Goal: Check status: Check status

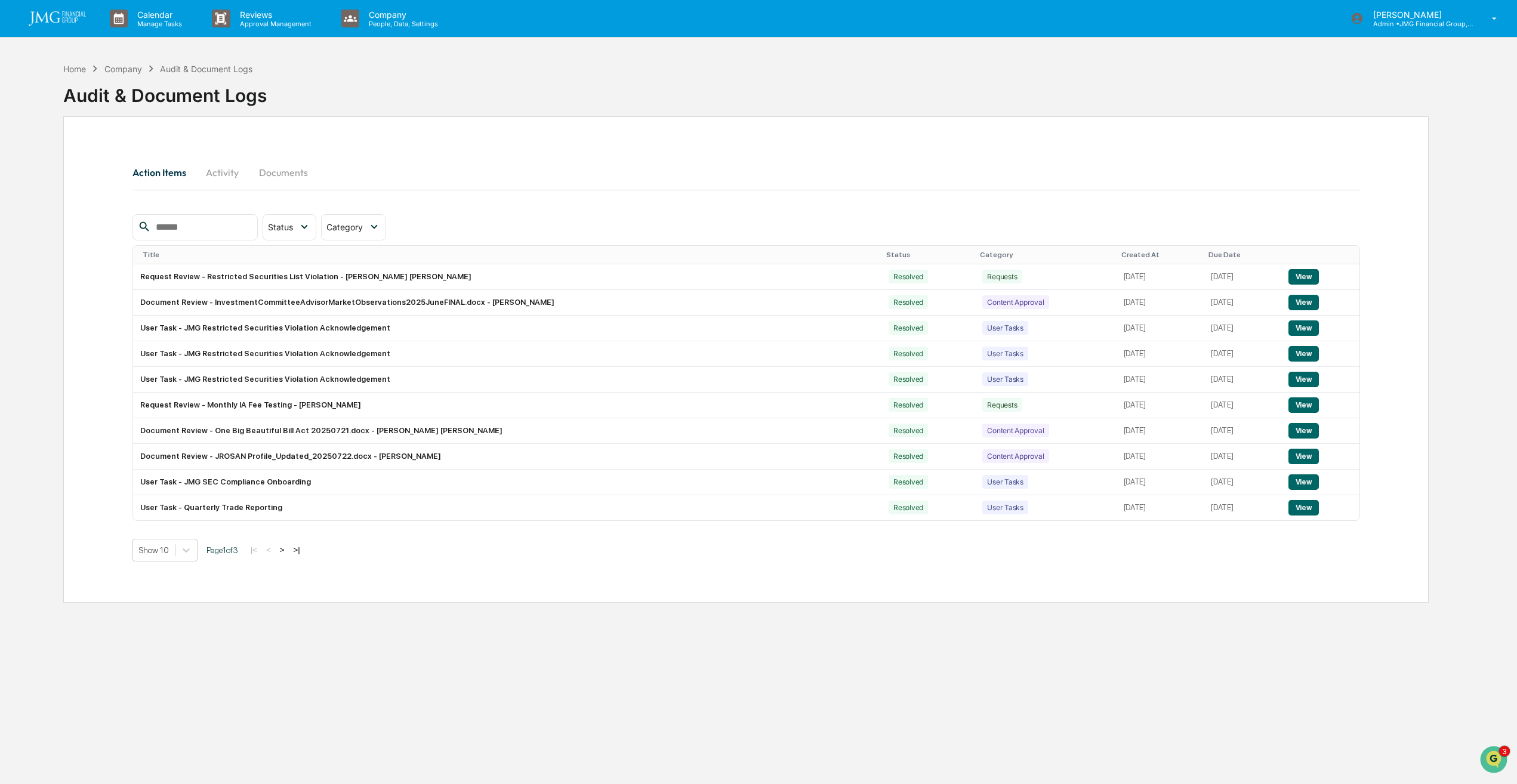
click at [63, 15] on img at bounding box center [56, 19] width 57 height 15
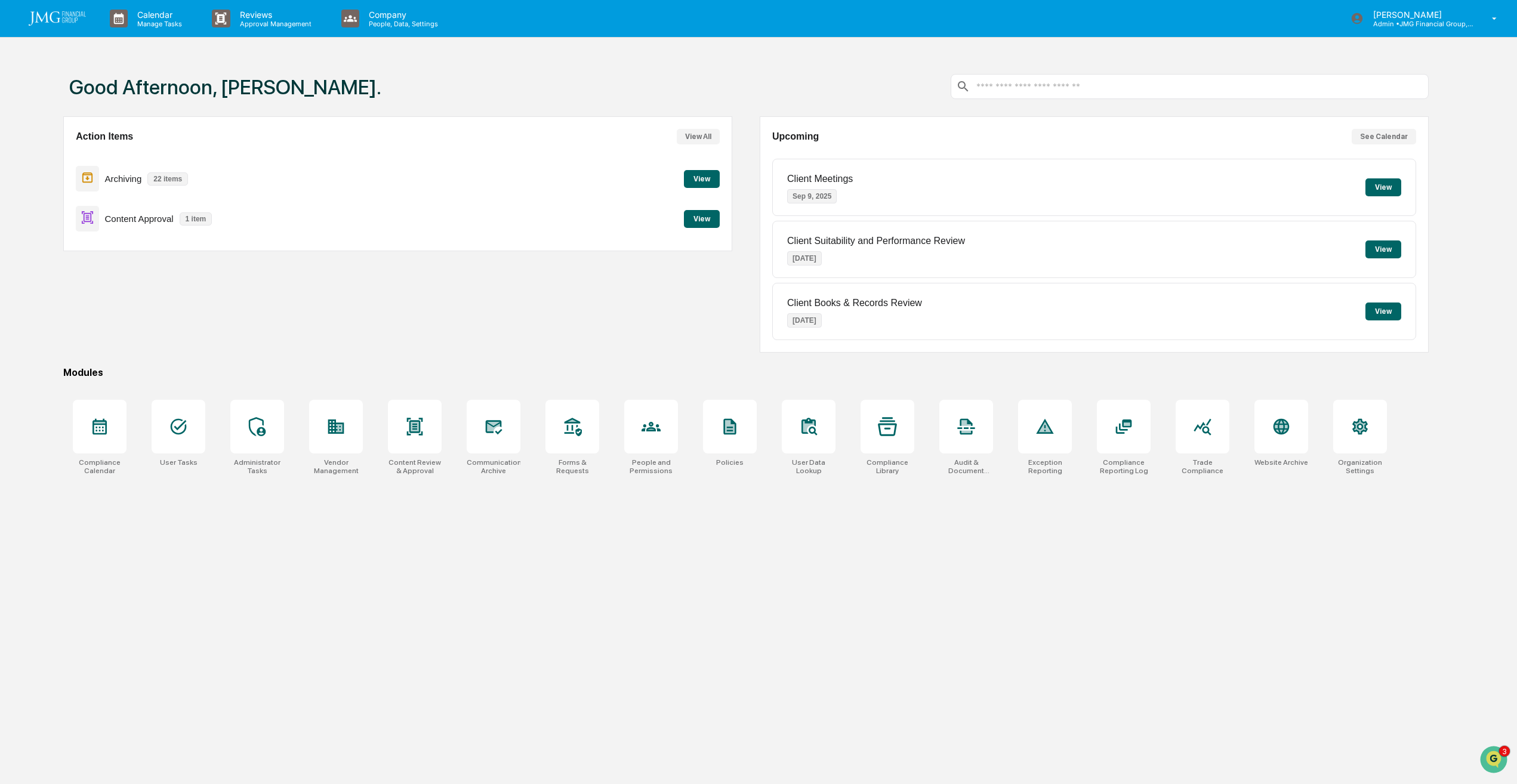
click at [688, 223] on button "View" at bounding box center [701, 219] width 36 height 18
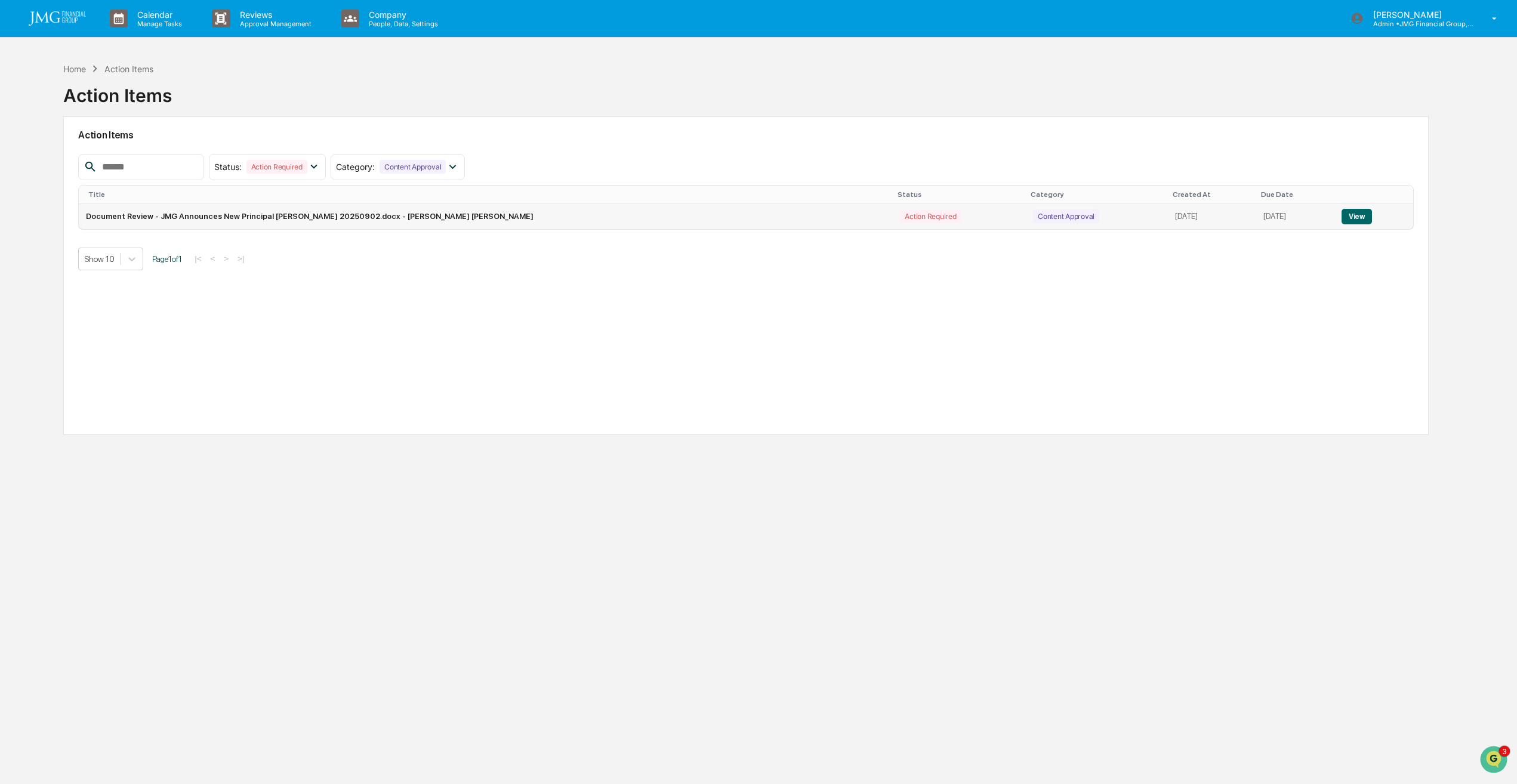
click at [1345, 216] on button "View" at bounding box center [1356, 216] width 31 height 15
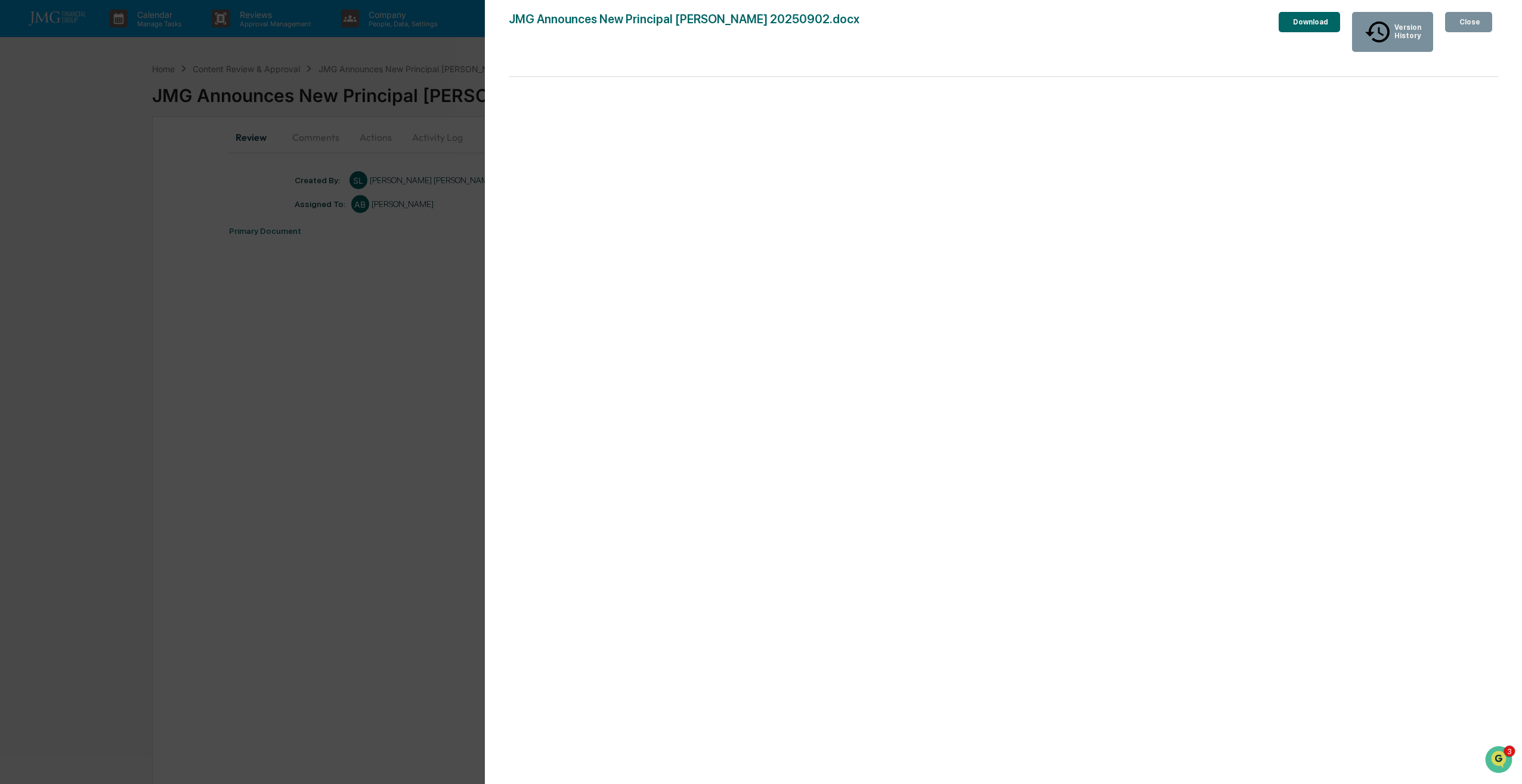
click at [1472, 22] on div "Close" at bounding box center [1468, 22] width 23 height 8
